Goal: Navigation & Orientation: Find specific page/section

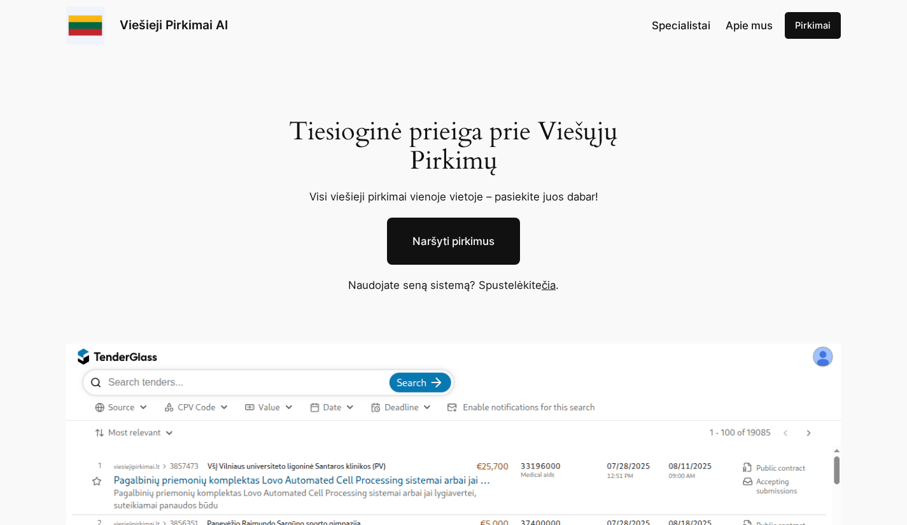
click at [679, 31] on span "Specialistai" at bounding box center [680, 25] width 59 height 13
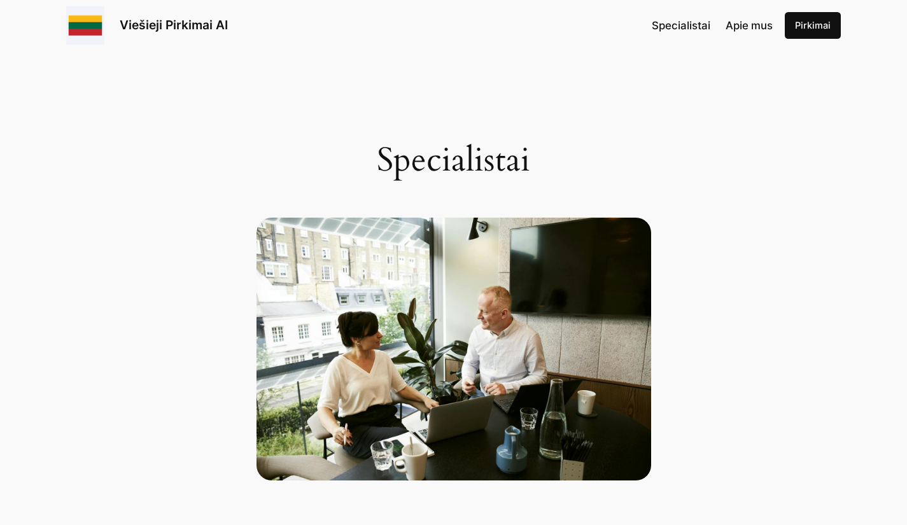
click at [729, 16] on div "Specialistai Apie mus [GEOGRAPHIC_DATA]" at bounding box center [745, 25] width 189 height 27
click at [743, 31] on span "Apie mus" at bounding box center [748, 25] width 47 height 13
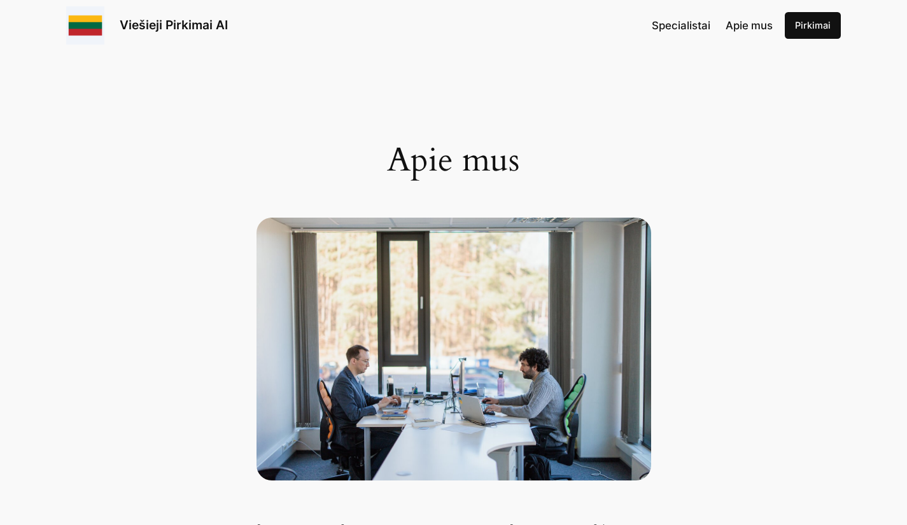
click at [743, 31] on span "Apie mus" at bounding box center [748, 25] width 47 height 13
click at [687, 28] on span "Specialistai" at bounding box center [680, 25] width 59 height 13
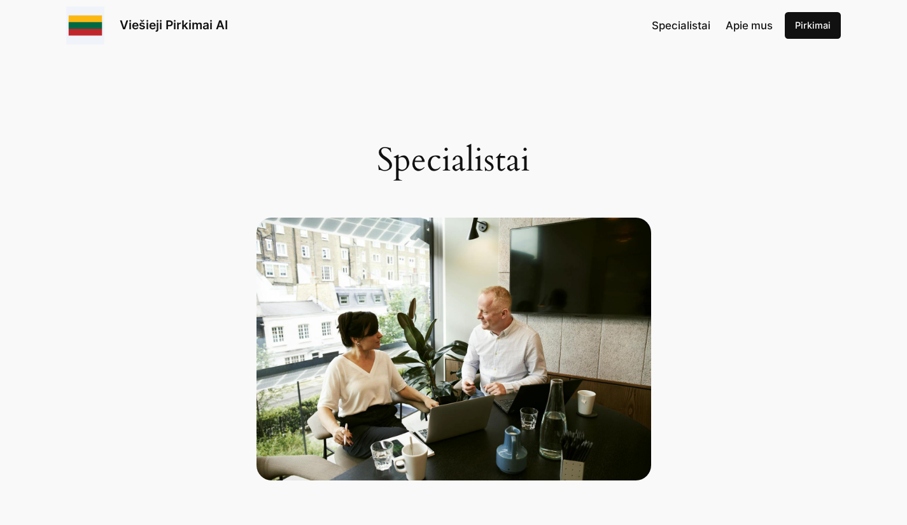
click at [167, 34] on p "Viešieji Pirkimai AI" at bounding box center [174, 25] width 108 height 19
click at [155, 31] on link "Viešieji Pirkimai AI" at bounding box center [174, 24] width 108 height 15
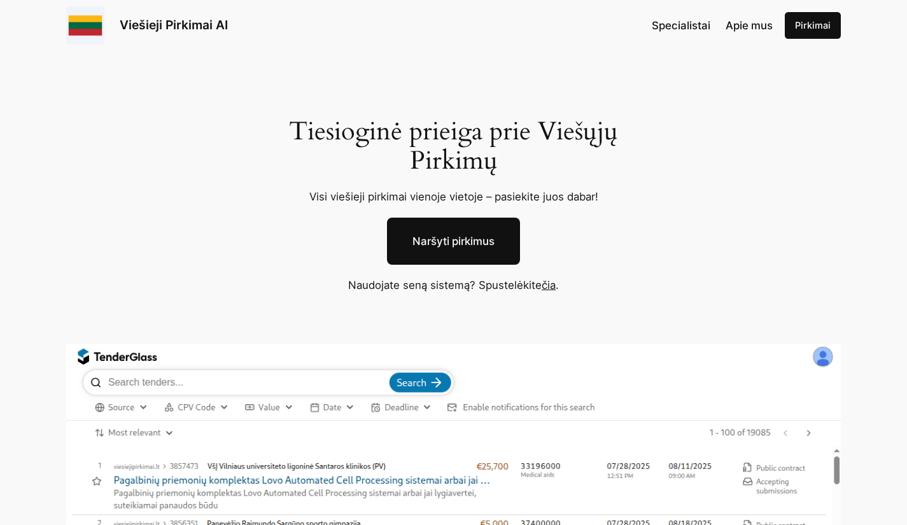
click at [424, 233] on link "Naršyti pirkimus" at bounding box center [453, 241] width 133 height 47
